Goal: Information Seeking & Learning: Learn about a topic

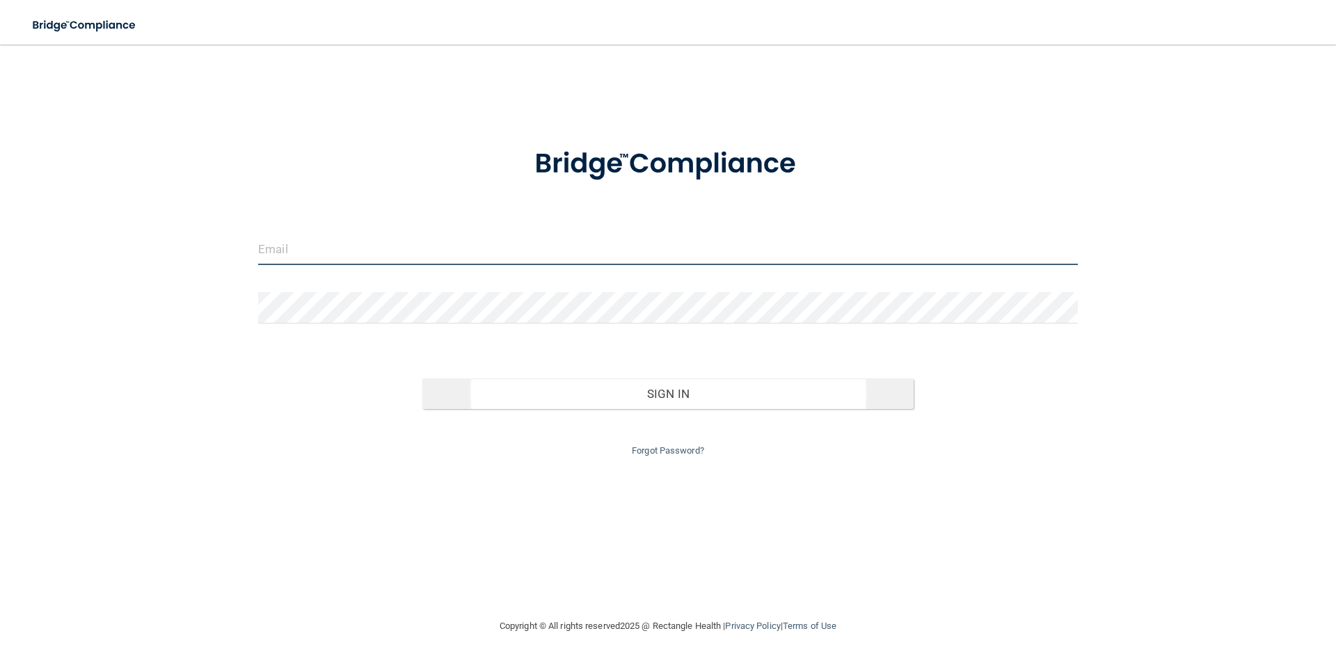
type input "[PERSON_NAME][EMAIL_ADDRESS][PERSON_NAME][DOMAIN_NAME]"
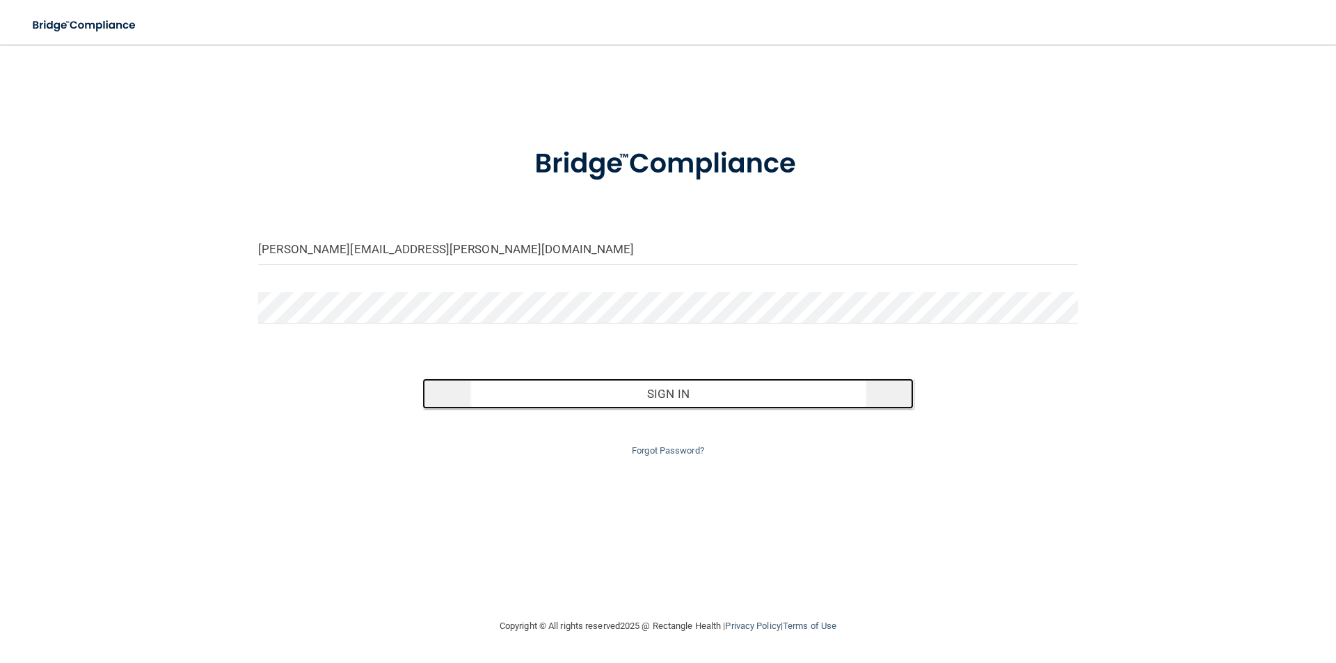
click at [664, 395] on button "Sign In" at bounding box center [668, 394] width 492 height 31
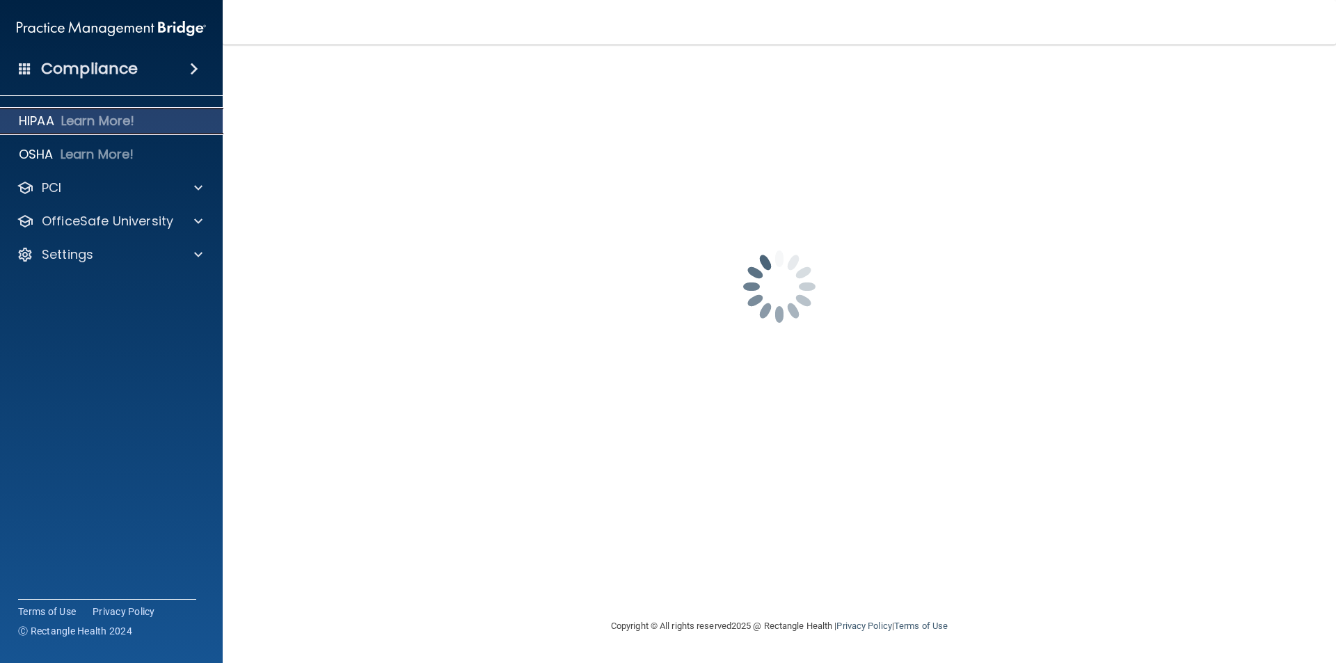
click at [35, 120] on p "HIPAA" at bounding box center [36, 121] width 35 height 17
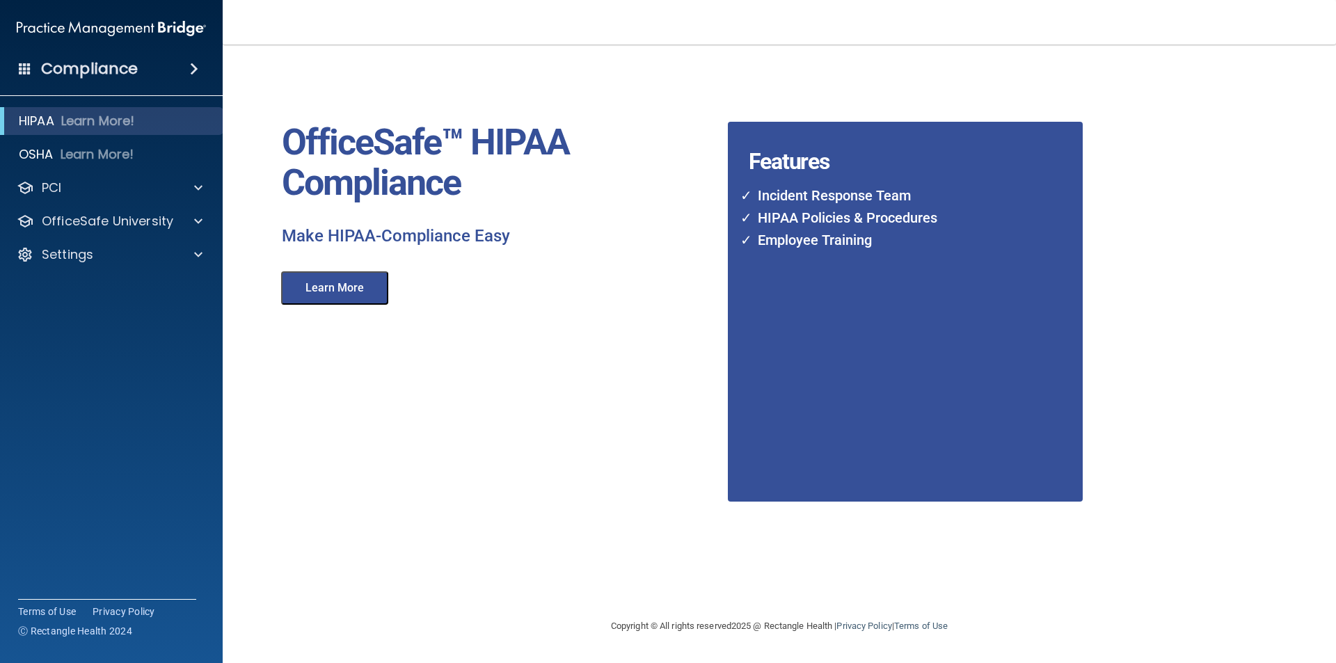
click at [326, 285] on button "Learn More" at bounding box center [334, 287] width 107 height 33
click at [118, 220] on p "OfficeSafe University" at bounding box center [108, 221] width 132 height 17
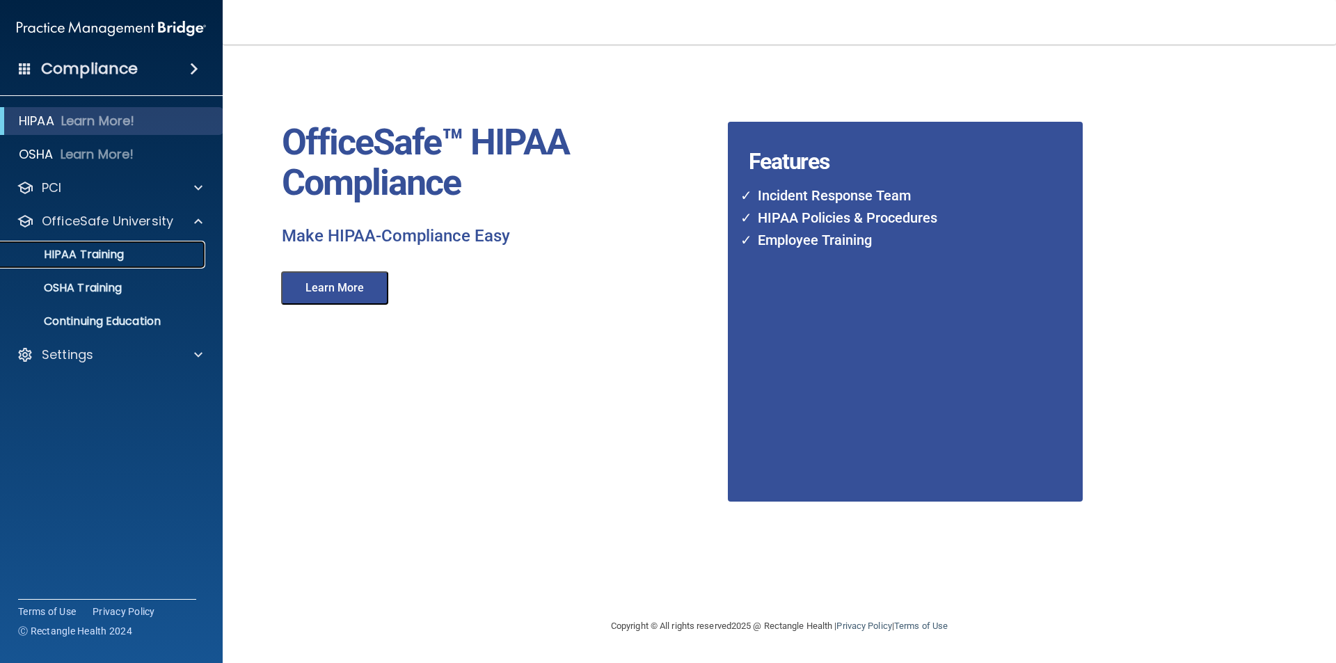
click at [98, 252] on p "HIPAA Training" at bounding box center [66, 255] width 115 height 14
click at [73, 257] on p "HIPAA Training" at bounding box center [66, 255] width 115 height 14
click at [73, 256] on p "HIPAA Training" at bounding box center [66, 255] width 115 height 14
click at [55, 248] on p "HIPAA Training" at bounding box center [66, 255] width 115 height 14
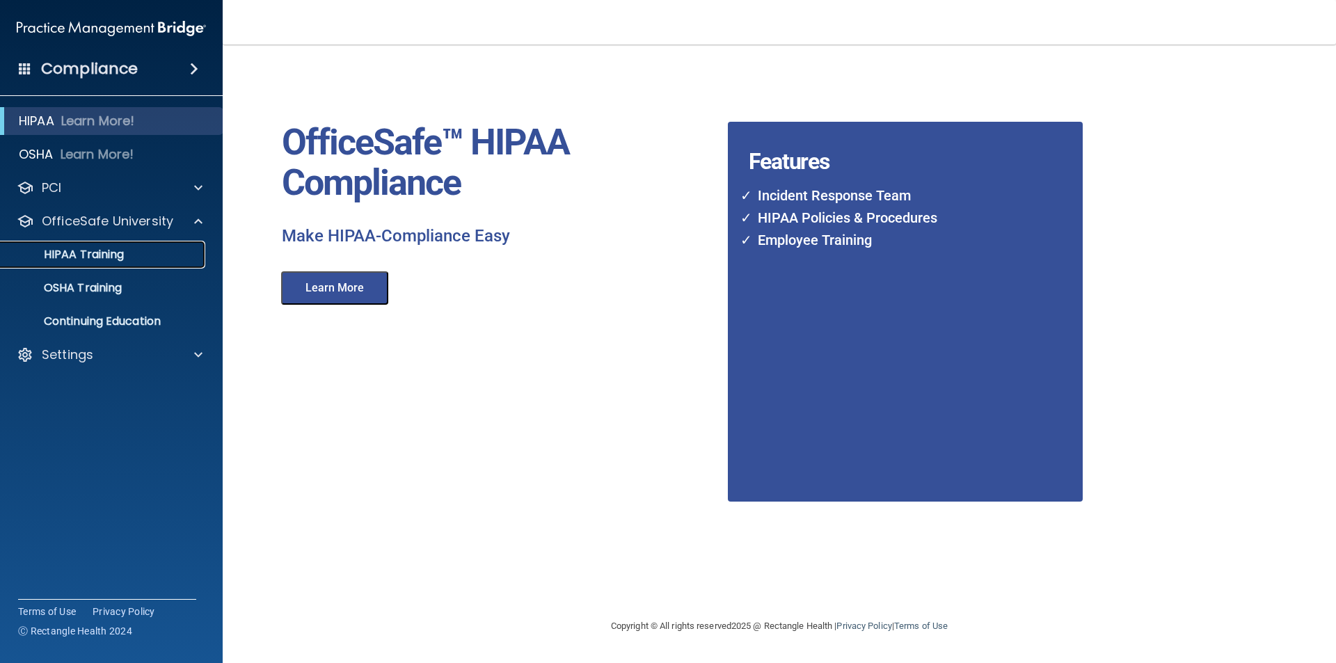
click at [55, 248] on p "HIPAA Training" at bounding box center [66, 255] width 115 height 14
click at [71, 287] on p "OSHA Training" at bounding box center [65, 288] width 113 height 14
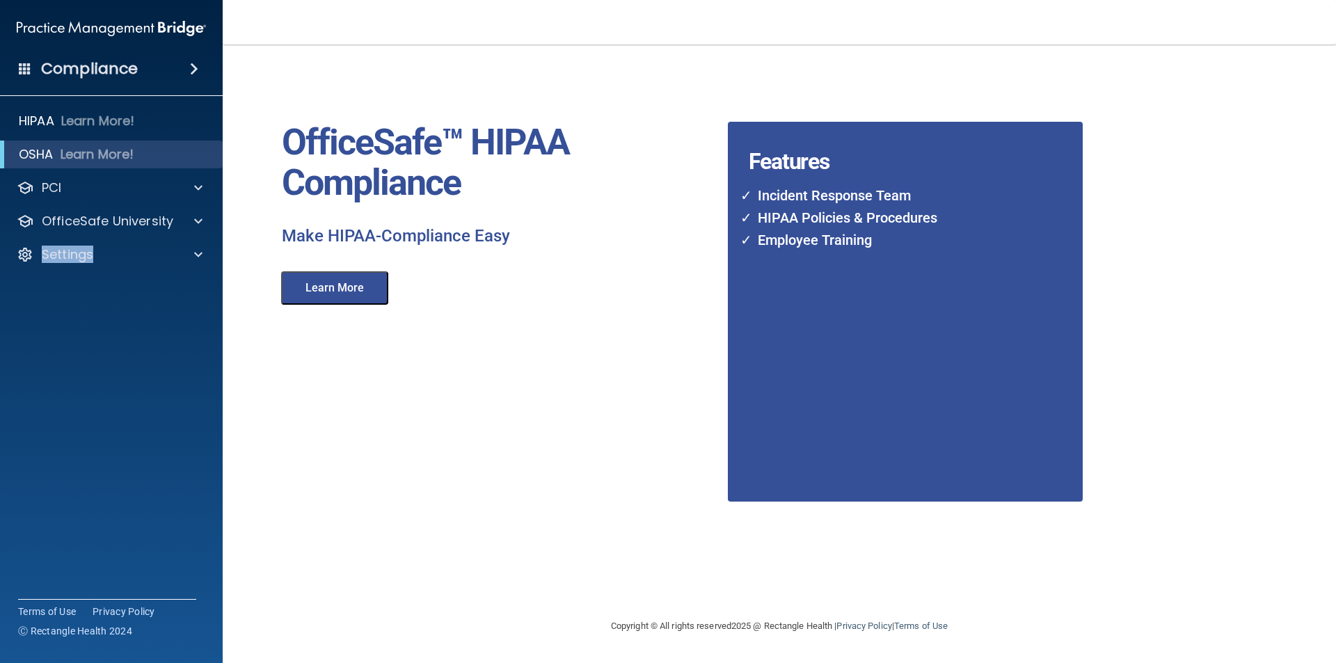
click at [71, 287] on accordion "HIPAA Learn More! OSHA Learn More! PCI PCI Compliance Merchant Savings Calculat…" at bounding box center [111, 292] width 223 height 381
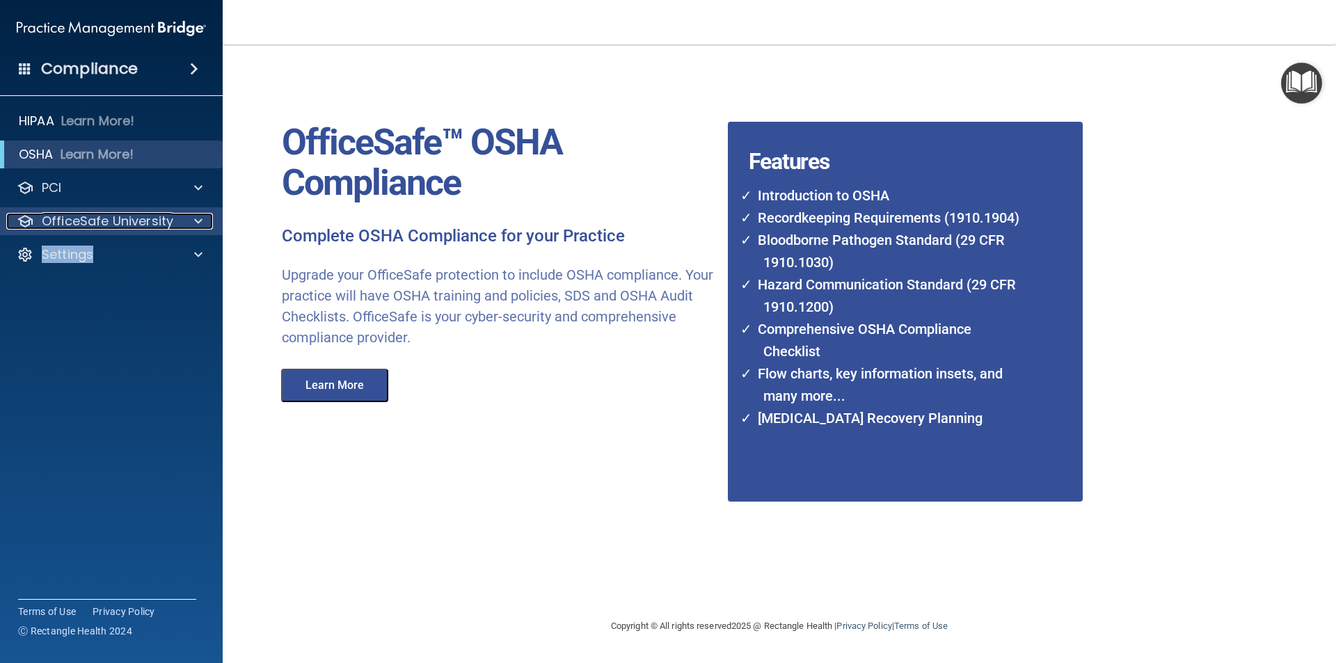
click at [190, 221] on div at bounding box center [196, 221] width 35 height 17
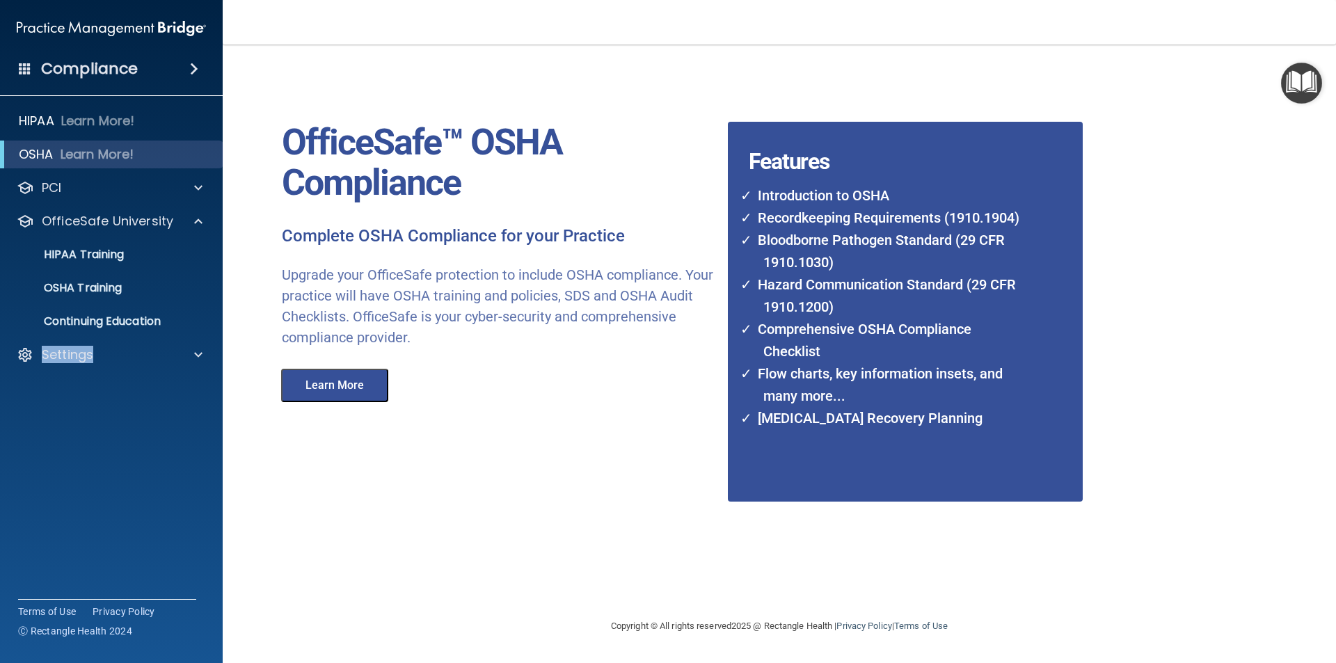
click at [319, 392] on button "Learn More" at bounding box center [334, 385] width 107 height 33
